Goal: Task Accomplishment & Management: Manage account settings

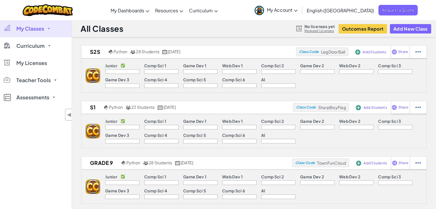
click at [301, 6] on link "My Account" at bounding box center [276, 10] width 49 height 18
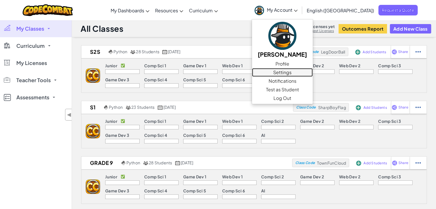
click at [312, 73] on link "Settings" at bounding box center [282, 72] width 61 height 9
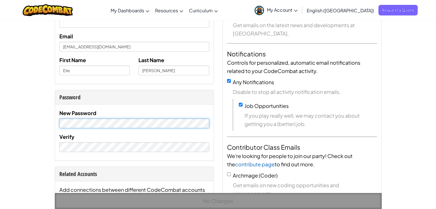
scroll to position [88, 0]
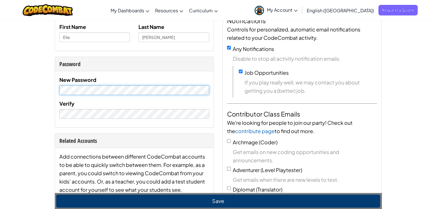
drag, startPoint x: 60, startPoint y: 119, endPoint x: 63, endPoint y: 119, distance: 3.5
click at [60, 119] on div "New Password Verify" at bounding box center [134, 99] width 159 height 56
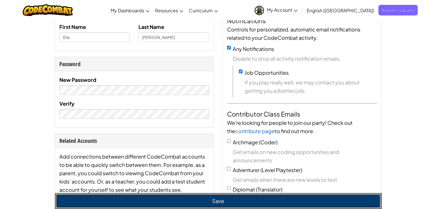
click at [216, 204] on button "Save" at bounding box center [218, 201] width 324 height 13
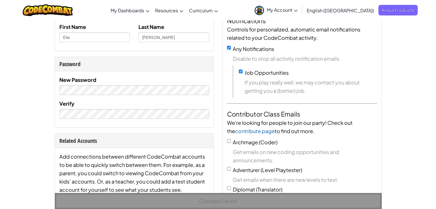
click at [298, 11] on span "My Account" at bounding box center [282, 10] width 31 height 6
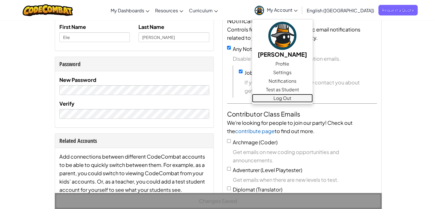
click at [311, 99] on link "Log Out" at bounding box center [282, 98] width 61 height 9
